Goal: Navigation & Orientation: Find specific page/section

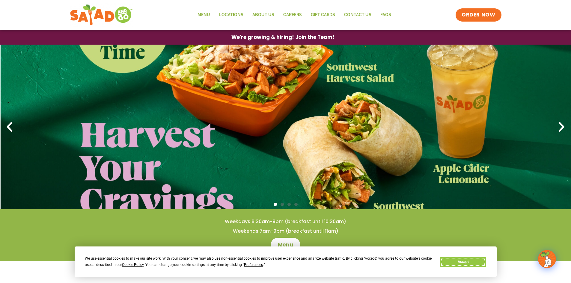
click at [472, 260] on button "Accept" at bounding box center [463, 262] width 46 height 10
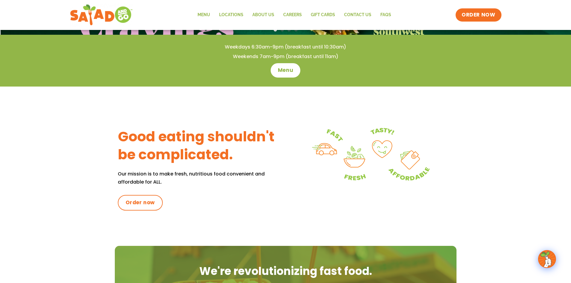
scroll to position [123, 0]
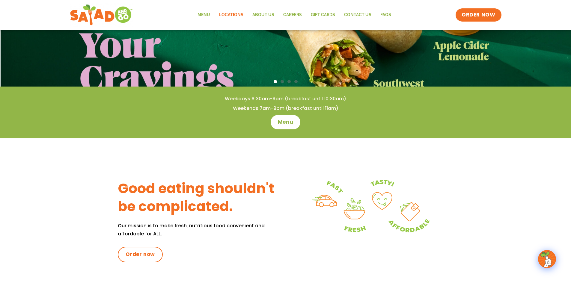
click at [228, 12] on link "Locations" at bounding box center [230, 15] width 33 height 14
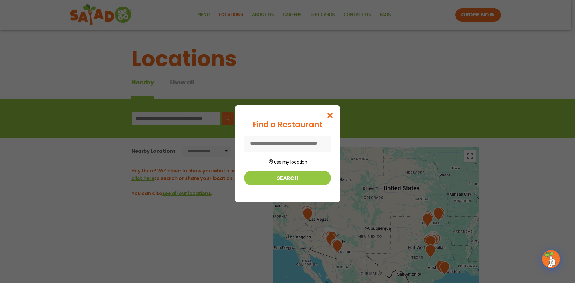
click at [286, 162] on button "Use my location" at bounding box center [287, 161] width 87 height 8
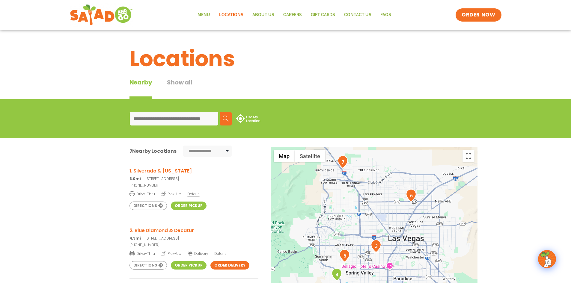
click at [95, 200] on div "← Move left → Move right ↑ Move up ↓ Move down + Zoom in - Zoom out Home Jump l…" at bounding box center [285, 258] width 401 height 222
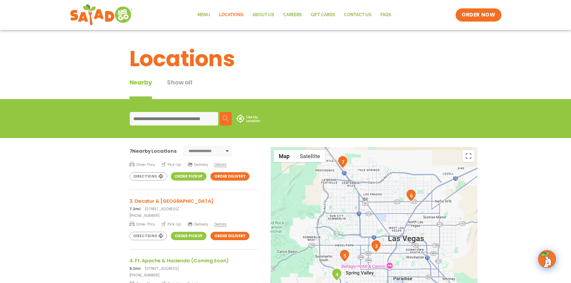
scroll to position [90, 0]
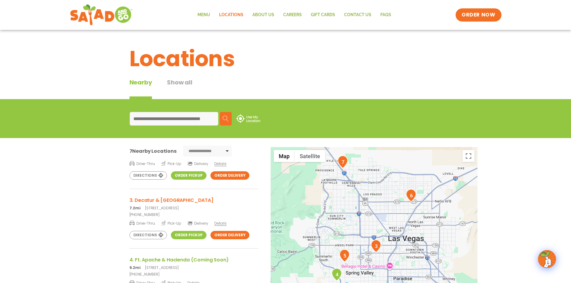
click at [149, 203] on h3 "3. Decatur & [GEOGRAPHIC_DATA]" at bounding box center [193, 199] width 129 height 7
